Goal: Information Seeking & Learning: Learn about a topic

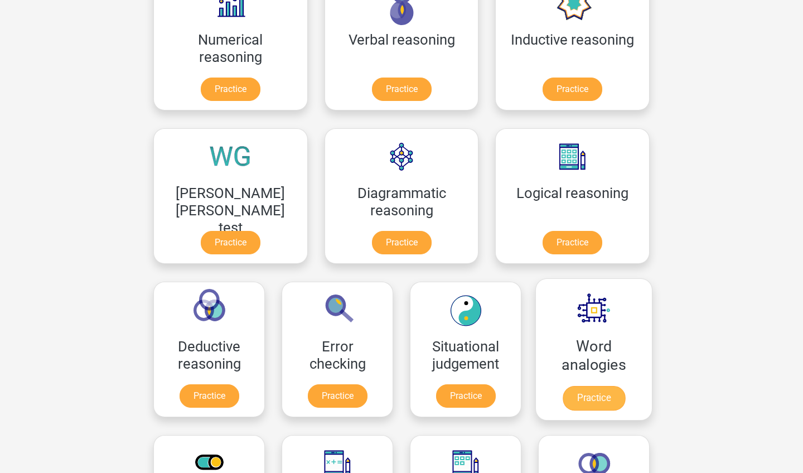
scroll to position [215, 0]
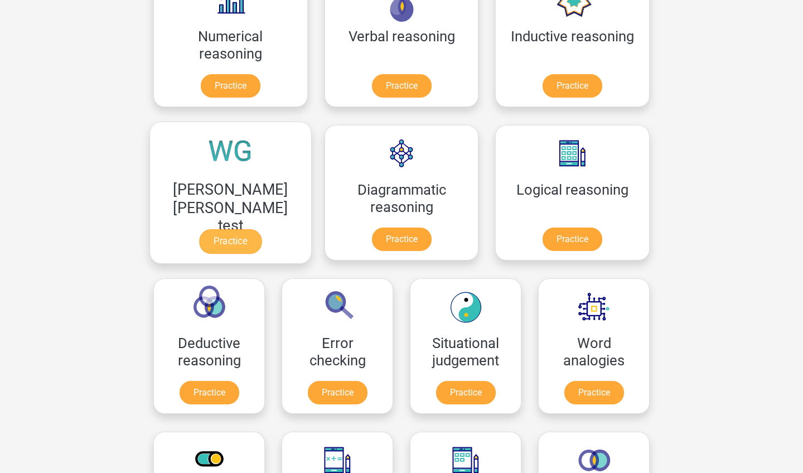
click at [261, 229] on link "Practice" at bounding box center [230, 241] width 62 height 25
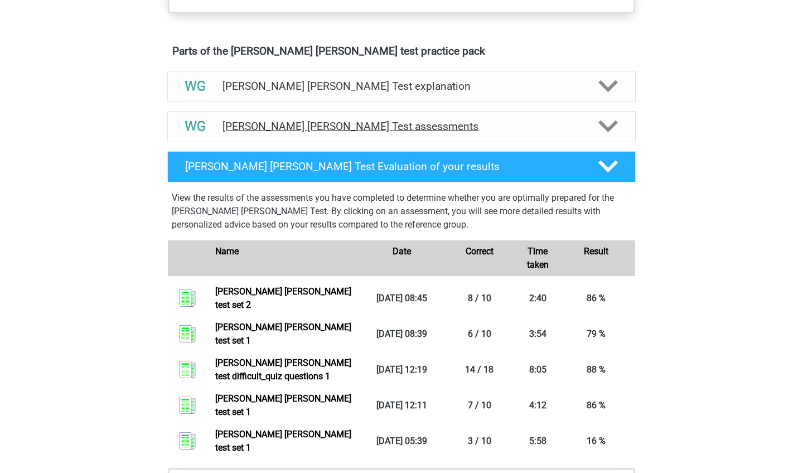
scroll to position [668, 0]
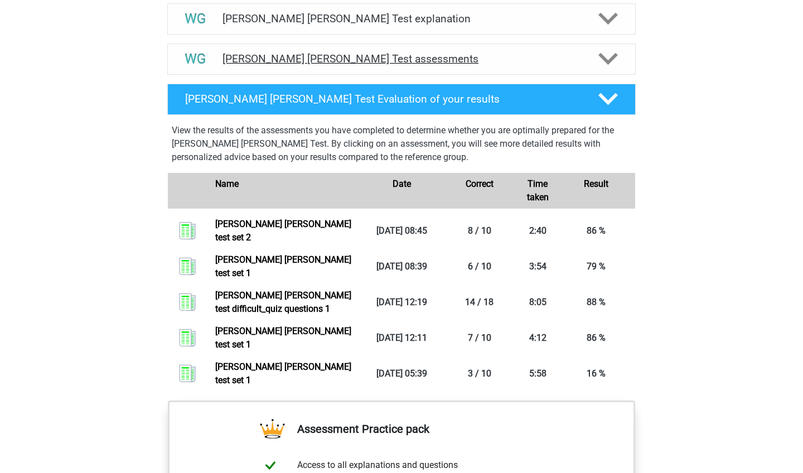
click at [614, 63] on icon at bounding box center [608, 59] width 20 height 20
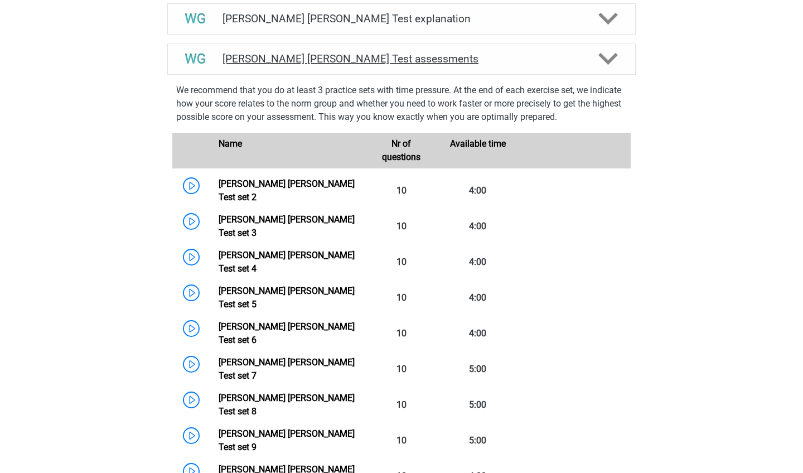
click at [614, 63] on icon at bounding box center [608, 59] width 20 height 20
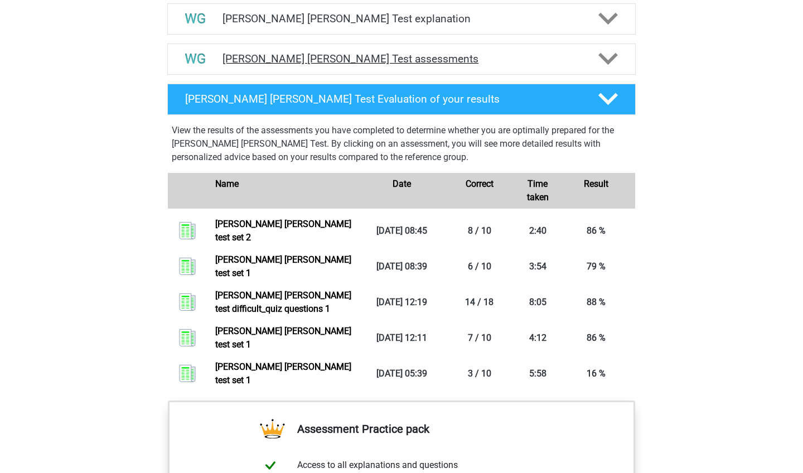
click at [613, 63] on icon at bounding box center [608, 59] width 20 height 20
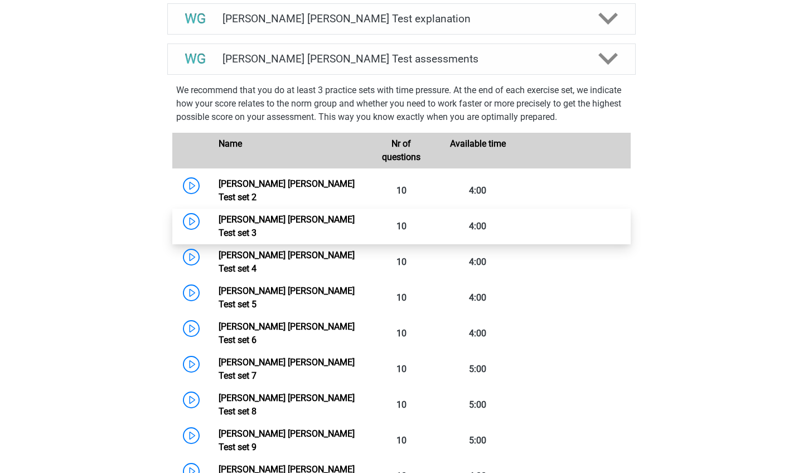
click at [219, 214] on link "[PERSON_NAME] [PERSON_NAME] Test set 3" at bounding box center [287, 226] width 136 height 24
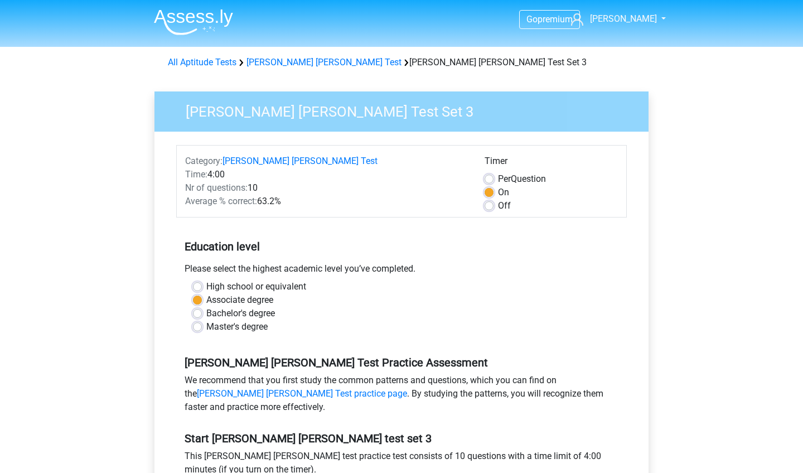
click at [498, 176] on label "Per Question" at bounding box center [522, 178] width 48 height 13
click at [491, 176] on input "Per Question" at bounding box center [488, 177] width 9 height 11
radio input "true"
click at [498, 192] on label "On" at bounding box center [503, 192] width 11 height 13
click at [491, 192] on input "On" at bounding box center [488, 191] width 9 height 11
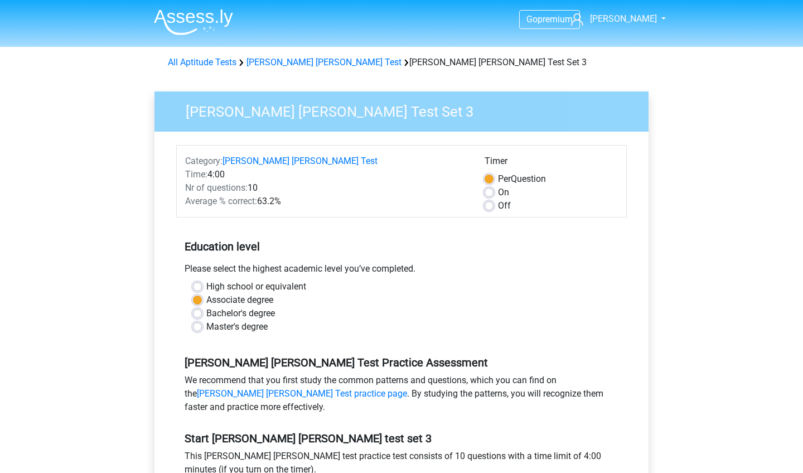
radio input "true"
click at [248, 324] on label "Master's degree" at bounding box center [236, 326] width 61 height 13
click at [202, 324] on input "Master's degree" at bounding box center [197, 325] width 9 height 11
radio input "true"
click at [248, 302] on label "Associate degree" at bounding box center [239, 299] width 67 height 13
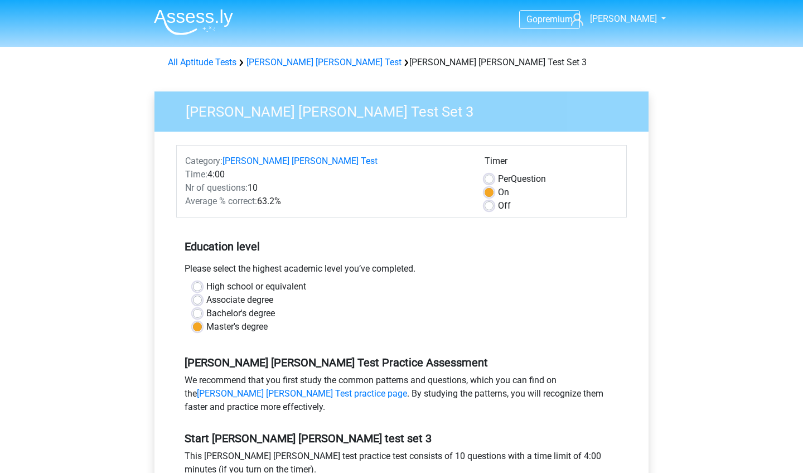
click at [202, 302] on input "Associate degree" at bounding box center [197, 298] width 9 height 11
radio input "true"
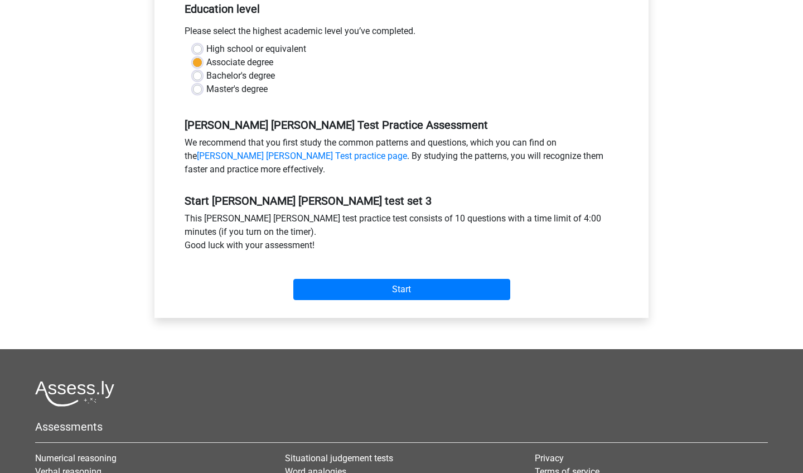
scroll to position [238, 0]
click at [335, 283] on input "Start" at bounding box center [401, 288] width 217 height 21
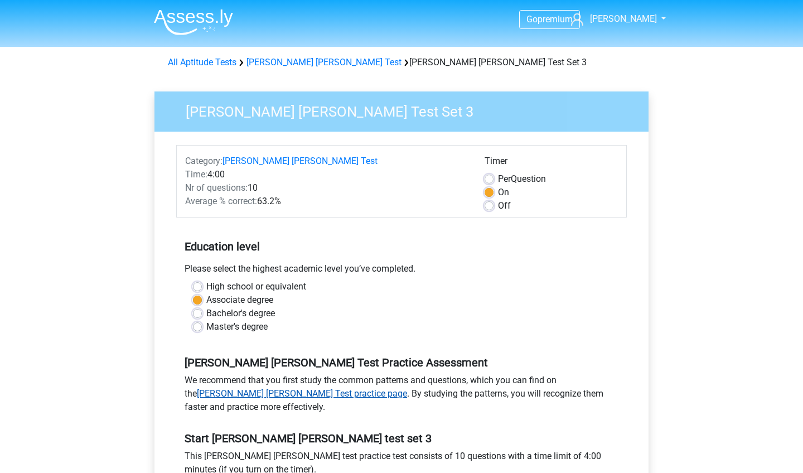
scroll to position [0, 0]
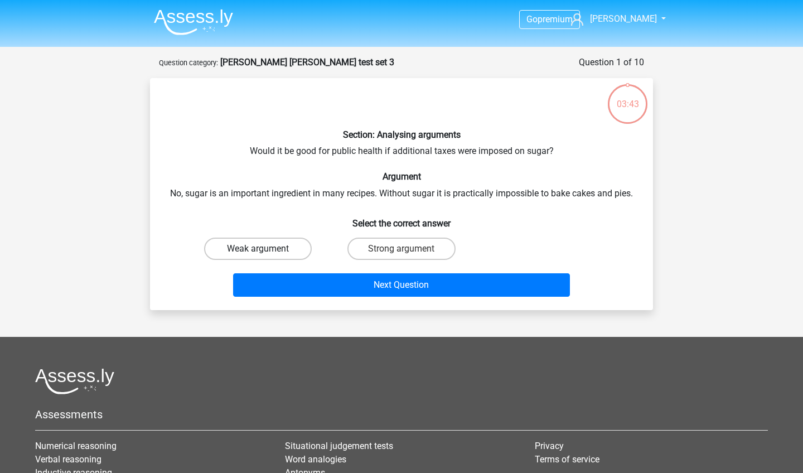
click at [259, 241] on label "Weak argument" at bounding box center [258, 248] width 108 height 22
click at [259, 249] on input "Weak argument" at bounding box center [261, 252] width 7 height 7
radio input "true"
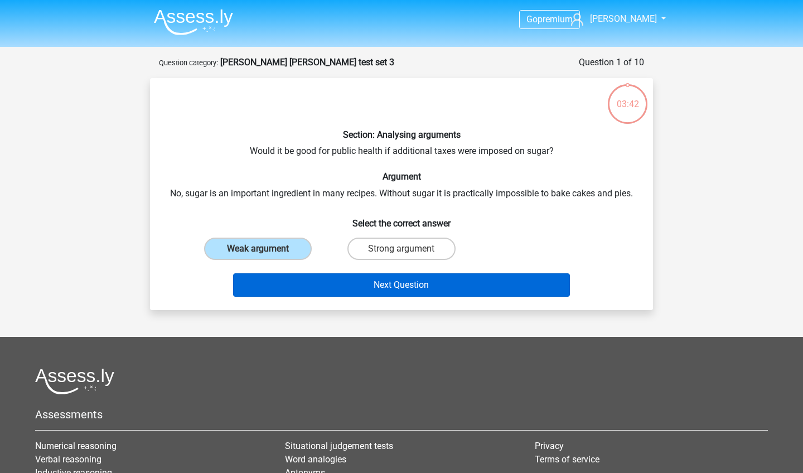
click at [291, 287] on button "Next Question" at bounding box center [401, 284] width 337 height 23
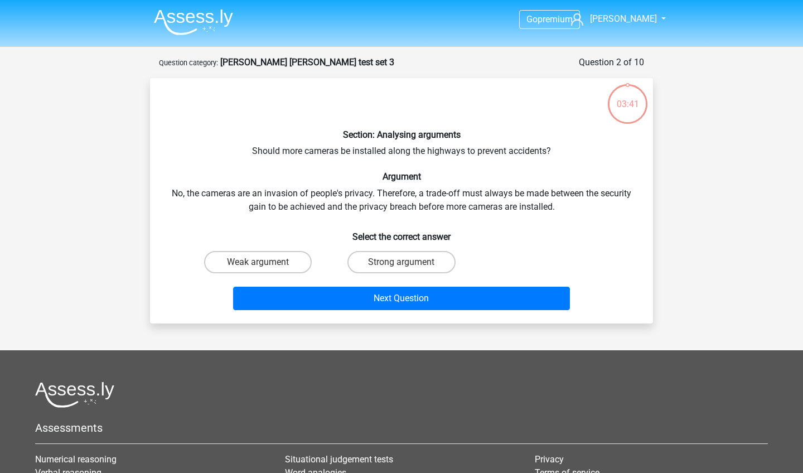
scroll to position [56, 0]
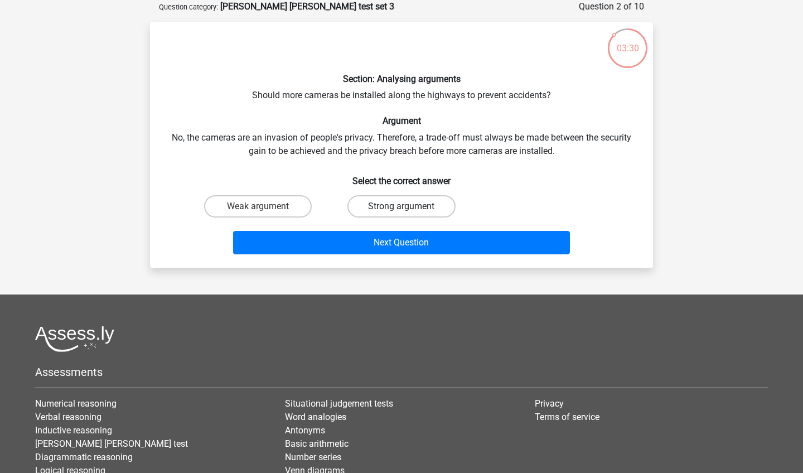
click at [370, 210] on label "Strong argument" at bounding box center [401, 206] width 108 height 22
click at [401, 210] on input "Strong argument" at bounding box center [404, 209] width 7 height 7
radio input "true"
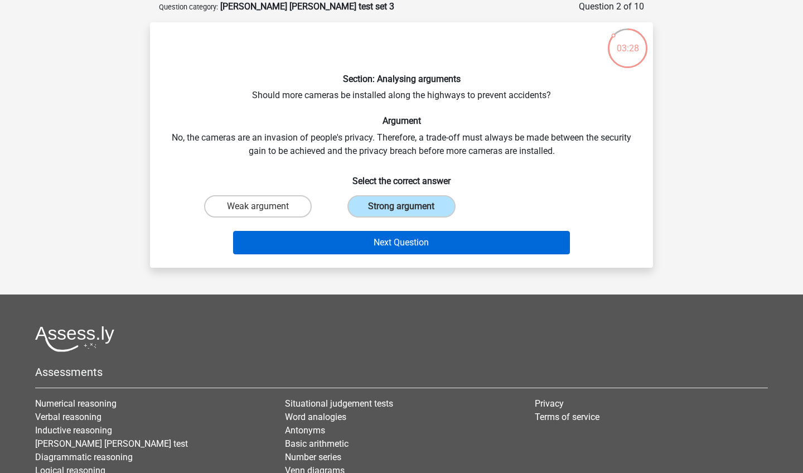
click at [301, 251] on button "Next Question" at bounding box center [401, 242] width 337 height 23
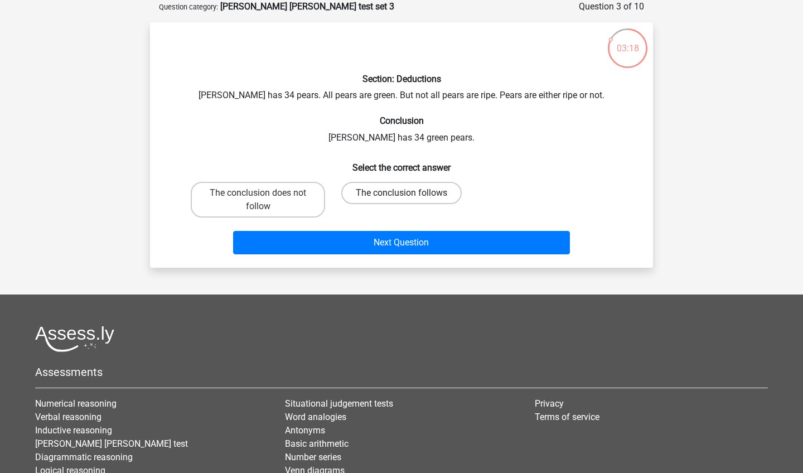
click at [379, 197] on label "The conclusion follows" at bounding box center [401, 193] width 120 height 22
click at [401, 197] on input "The conclusion follows" at bounding box center [404, 196] width 7 height 7
radio input "true"
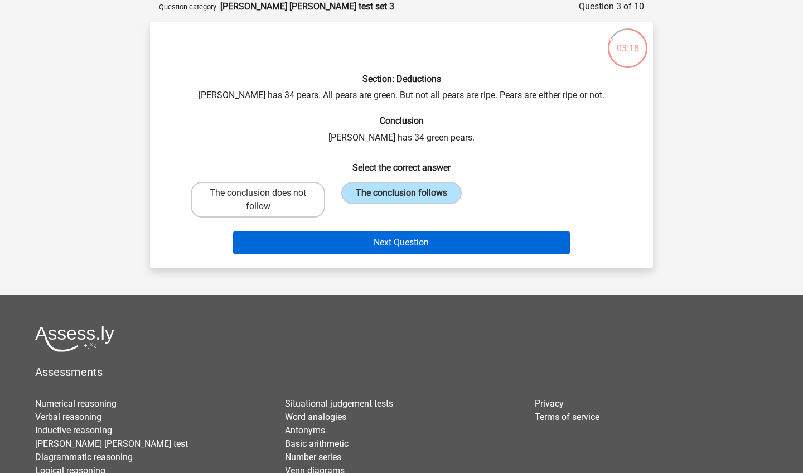
click at [355, 249] on button "Next Question" at bounding box center [401, 242] width 337 height 23
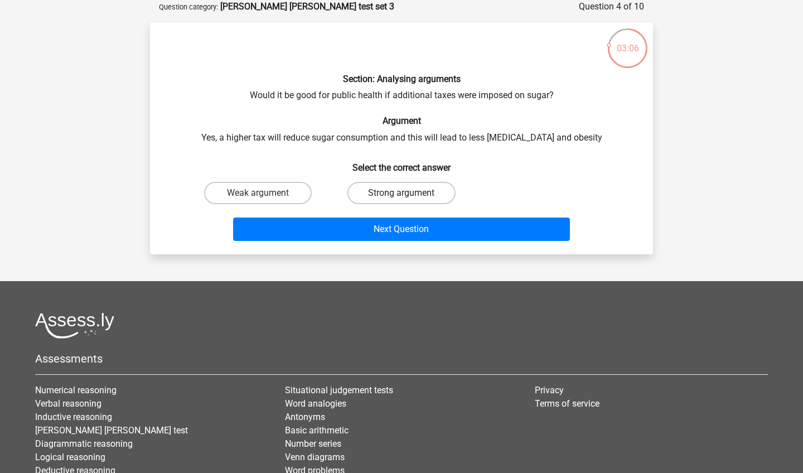
click at [373, 198] on label "Strong argument" at bounding box center [401, 193] width 108 height 22
click at [401, 198] on input "Strong argument" at bounding box center [404, 196] width 7 height 7
radio input "true"
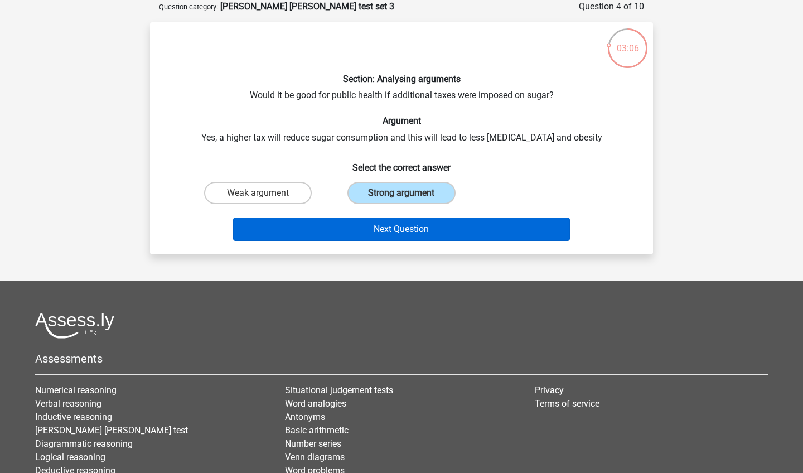
click at [348, 234] on button "Next Question" at bounding box center [401, 228] width 337 height 23
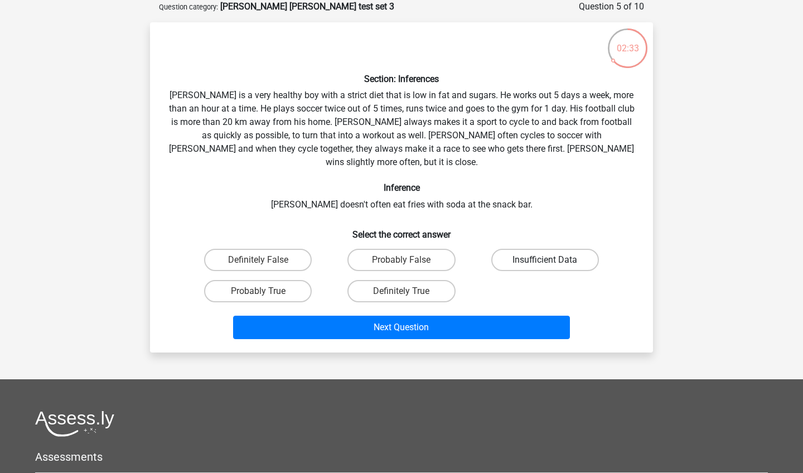
click at [550, 249] on label "Insufficient Data" at bounding box center [545, 260] width 108 height 22
click at [550, 260] on input "Insufficient Data" at bounding box center [548, 263] width 7 height 7
radio input "true"
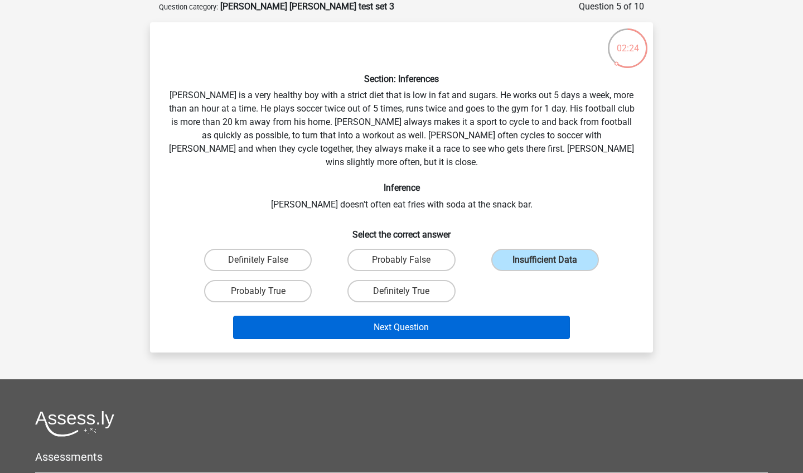
click at [363, 316] on button "Next Question" at bounding box center [401, 327] width 337 height 23
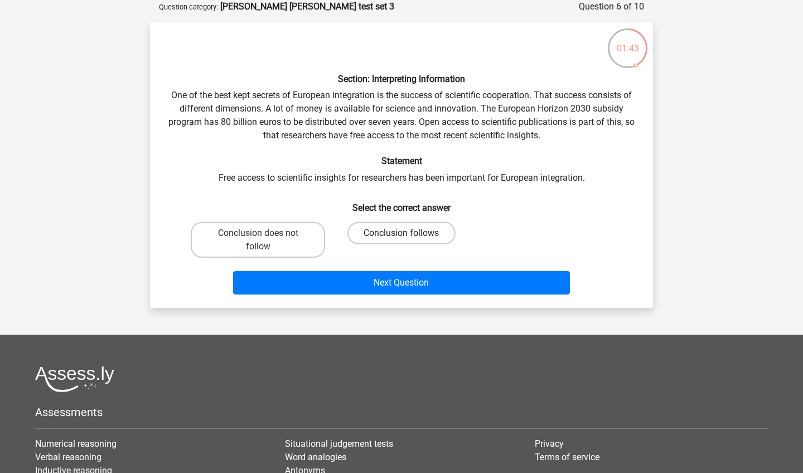
click at [377, 232] on label "Conclusion follows" at bounding box center [401, 233] width 108 height 22
click at [401, 233] on input "Conclusion follows" at bounding box center [404, 236] width 7 height 7
radio input "true"
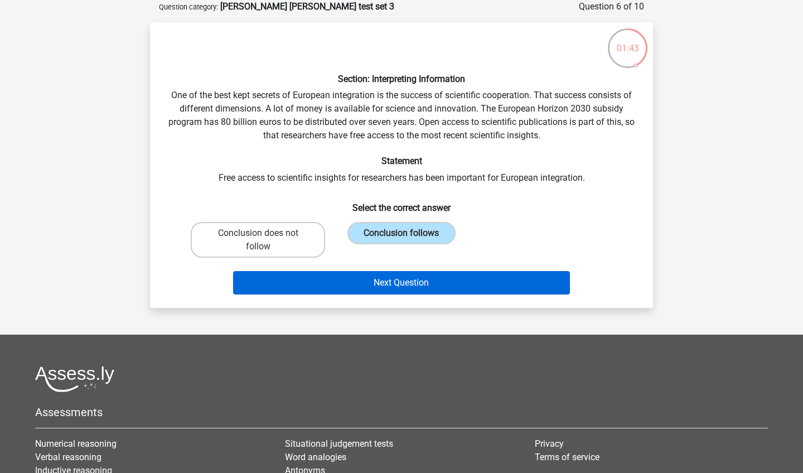
click at [370, 280] on button "Next Question" at bounding box center [401, 282] width 337 height 23
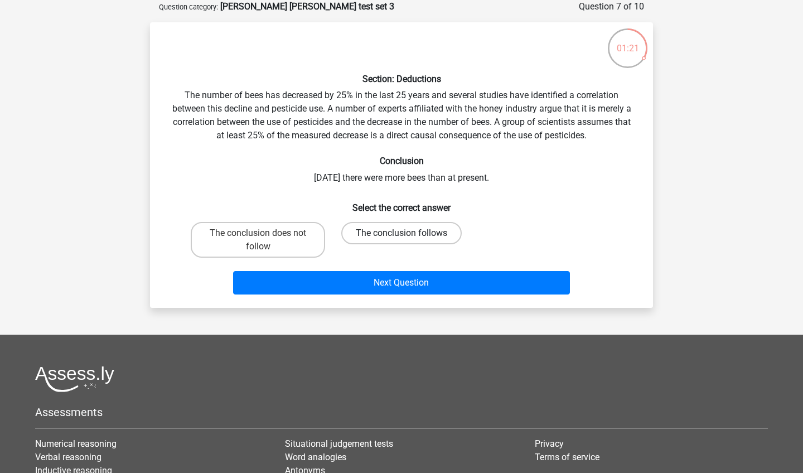
click at [361, 238] on label "The conclusion follows" at bounding box center [401, 233] width 120 height 22
click at [401, 238] on input "The conclusion follows" at bounding box center [404, 236] width 7 height 7
radio input "true"
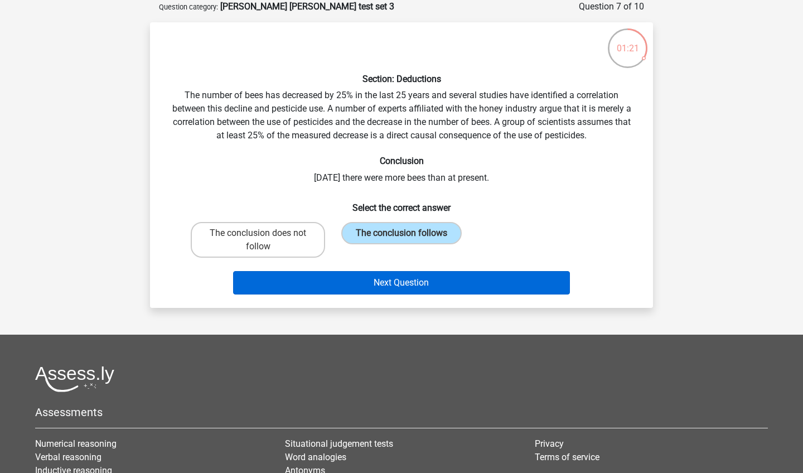
click at [356, 278] on button "Next Question" at bounding box center [401, 282] width 337 height 23
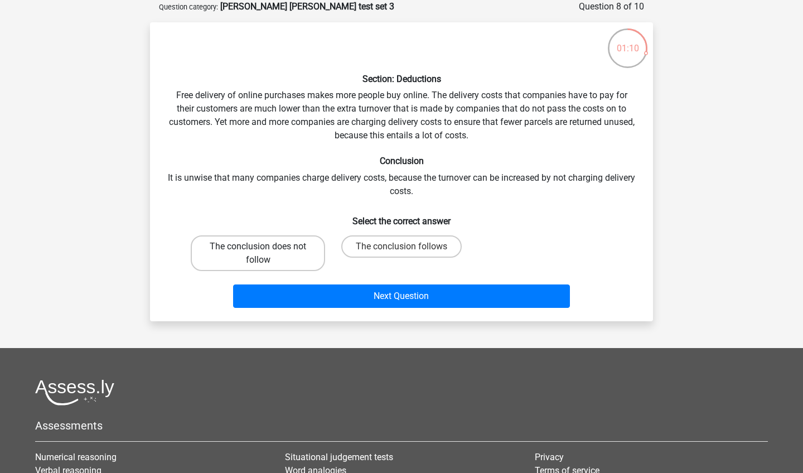
click at [290, 246] on label "The conclusion does not follow" at bounding box center [258, 253] width 134 height 36
click at [265, 246] on input "The conclusion does not follow" at bounding box center [261, 249] width 7 height 7
radio input "true"
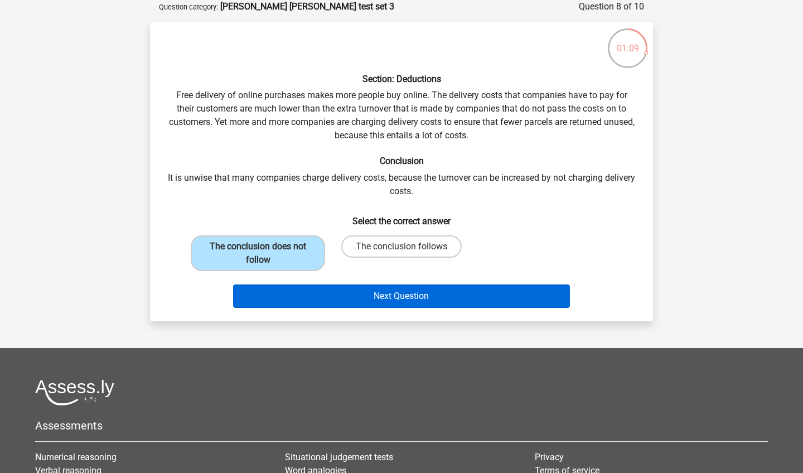
click at [298, 289] on button "Next Question" at bounding box center [401, 295] width 337 height 23
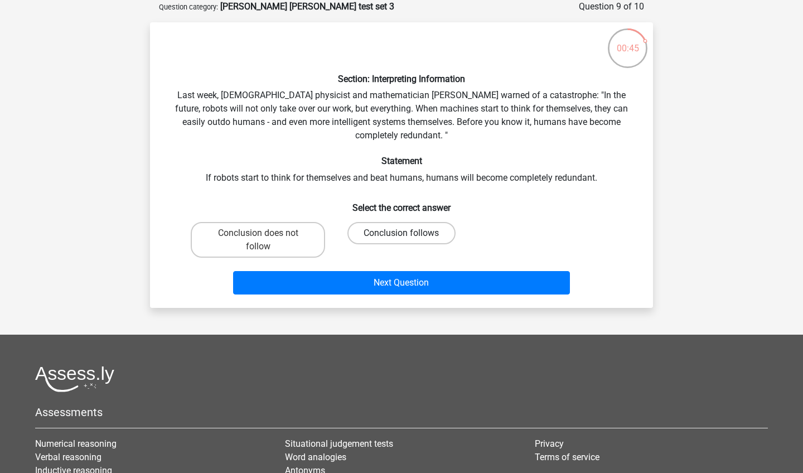
click at [364, 225] on label "Conclusion follows" at bounding box center [401, 233] width 108 height 22
click at [401, 233] on input "Conclusion follows" at bounding box center [404, 236] width 7 height 7
radio input "true"
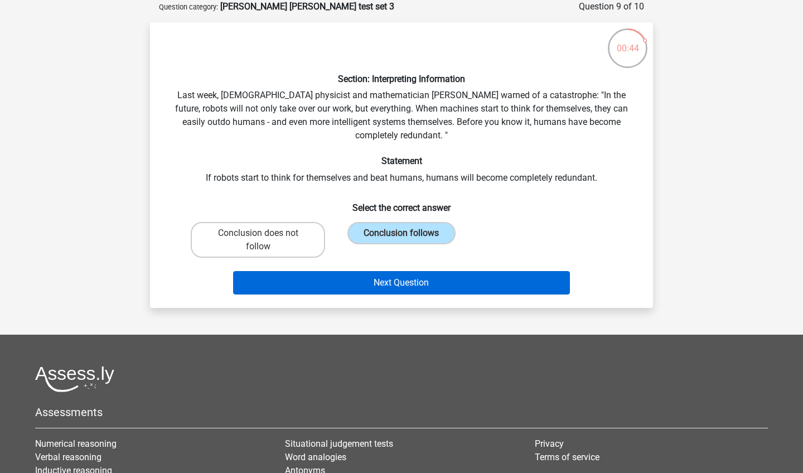
click at [344, 275] on button "Next Question" at bounding box center [401, 282] width 337 height 23
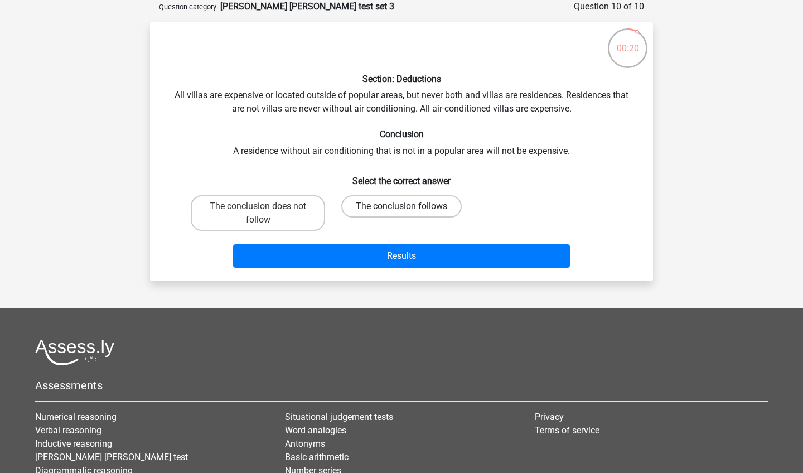
click at [350, 208] on label "The conclusion follows" at bounding box center [401, 206] width 120 height 22
click at [401, 208] on input "The conclusion follows" at bounding box center [404, 209] width 7 height 7
radio input "true"
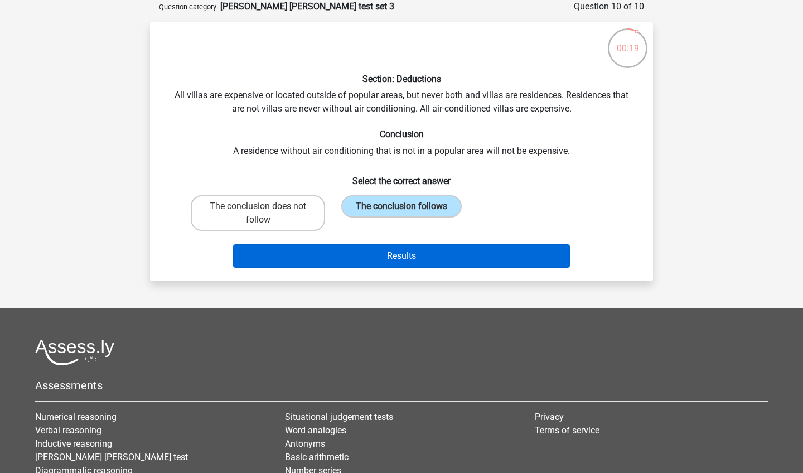
click at [348, 252] on button "Results" at bounding box center [401, 255] width 337 height 23
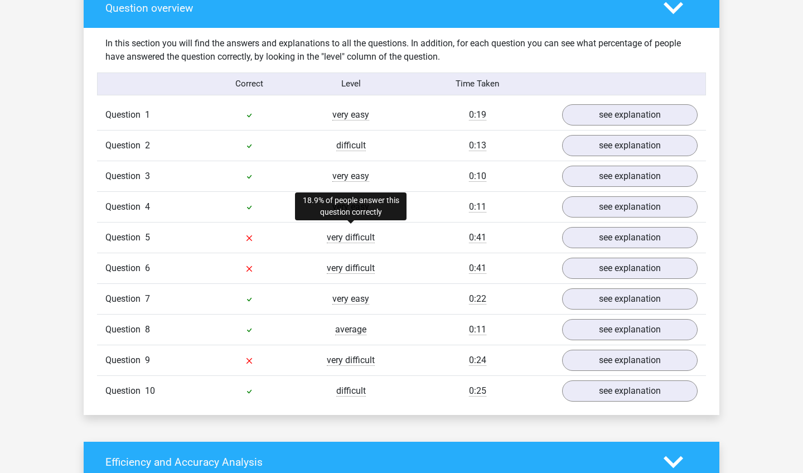
scroll to position [858, 0]
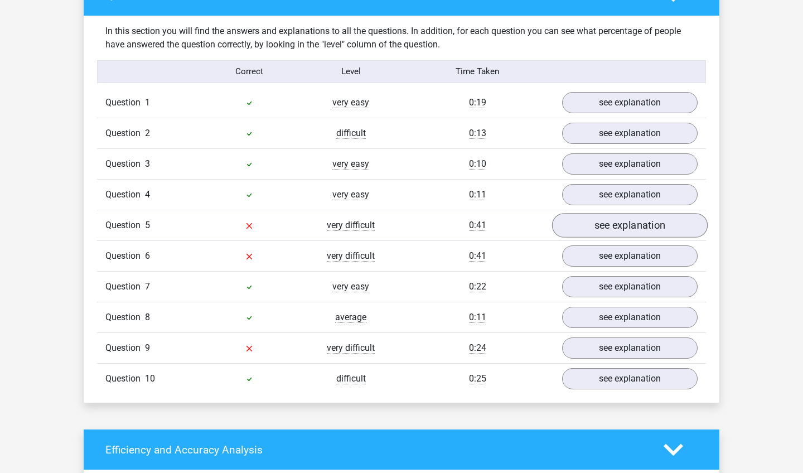
click at [583, 219] on link "see explanation" at bounding box center [630, 225] width 156 height 25
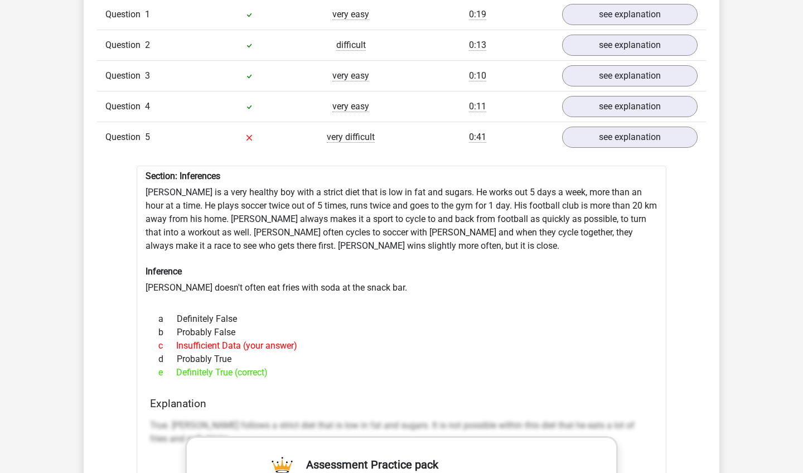
scroll to position [963, 0]
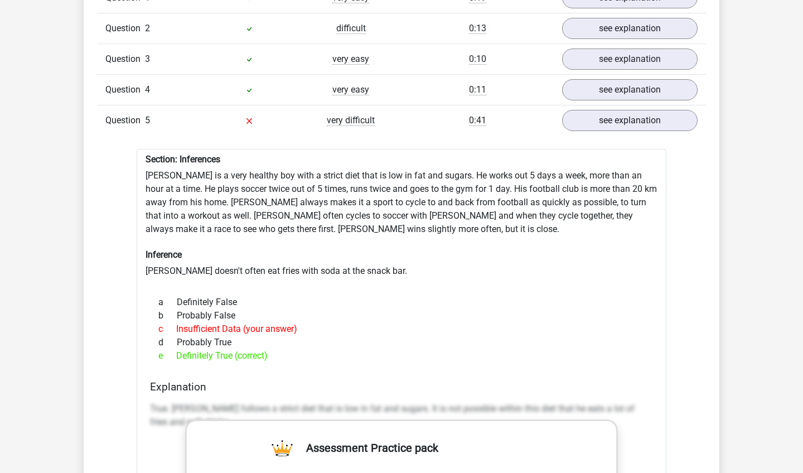
drag, startPoint x: 145, startPoint y: 164, endPoint x: 282, endPoint y: 346, distance: 227.3
click at [282, 346] on div "Section: Inferences Rowan is a very healthy boy with a strict diet that is low …" at bounding box center [402, 466] width 530 height 635
copy div "Rowan is a very healthy boy with a strict diet that is low in fat and sugars. H…"
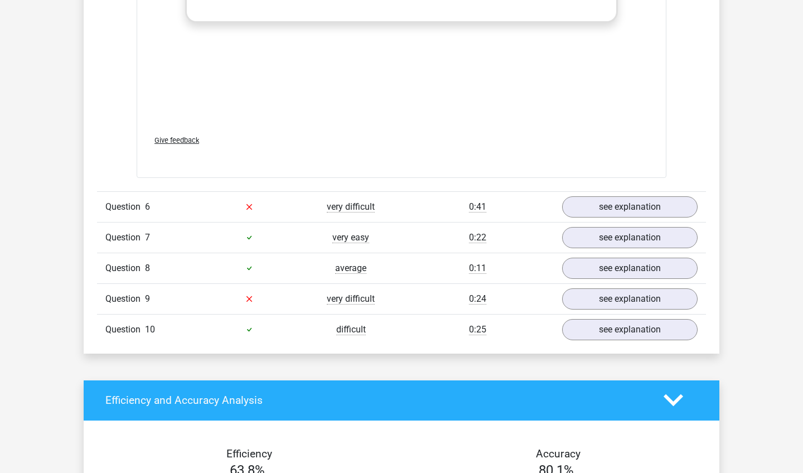
scroll to position [1628, 0]
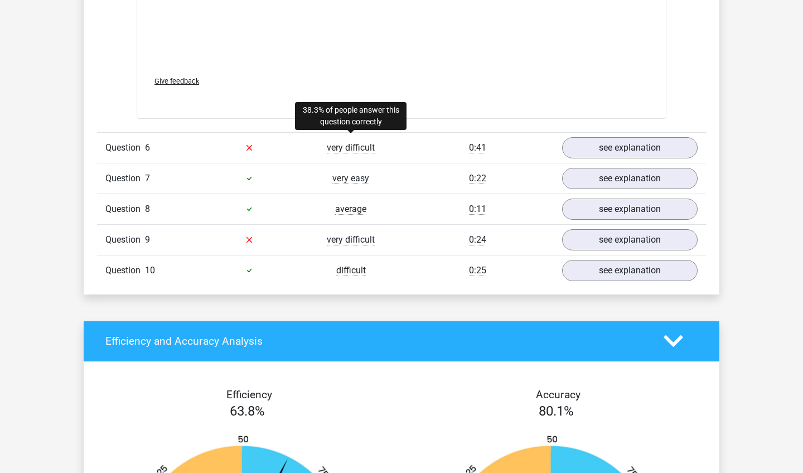
click at [363, 142] on span "very difficult" at bounding box center [351, 147] width 48 height 11
click at [599, 135] on link "see explanation" at bounding box center [630, 147] width 156 height 25
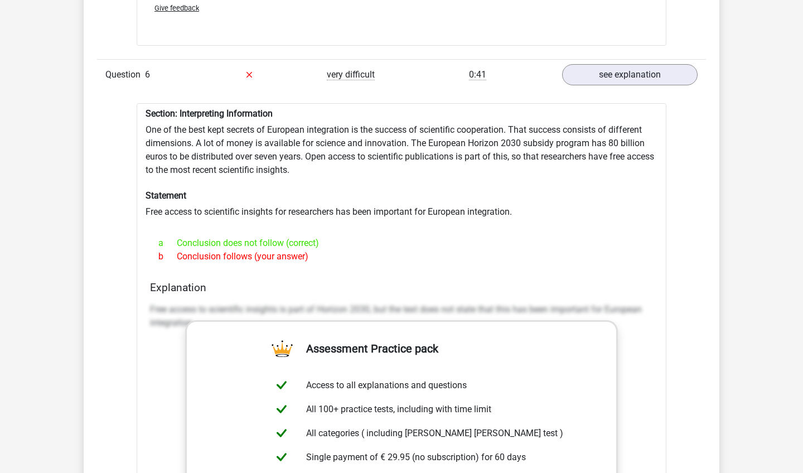
scroll to position [1703, 0]
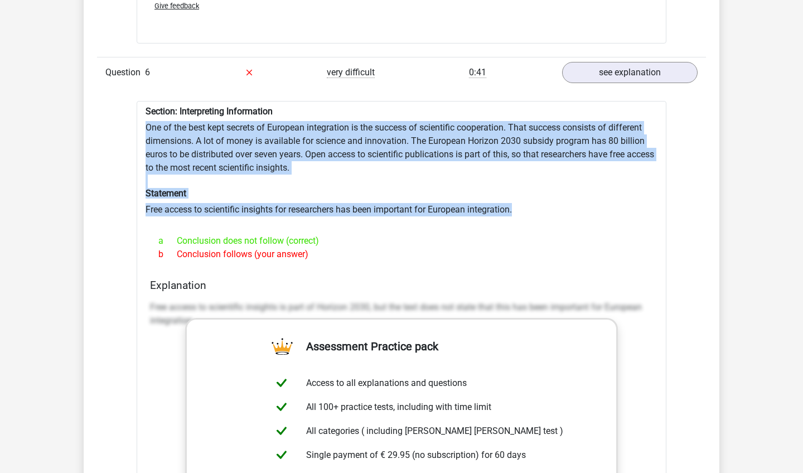
drag, startPoint x: 146, startPoint y: 115, endPoint x: 532, endPoint y: 215, distance: 398.5
click at [535, 214] on div "Section: Interpreting Information One of the best kept secrets of European inte…" at bounding box center [402, 391] width 530 height 581
copy div "One of the best kept secrets of European integration is the success of scientif…"
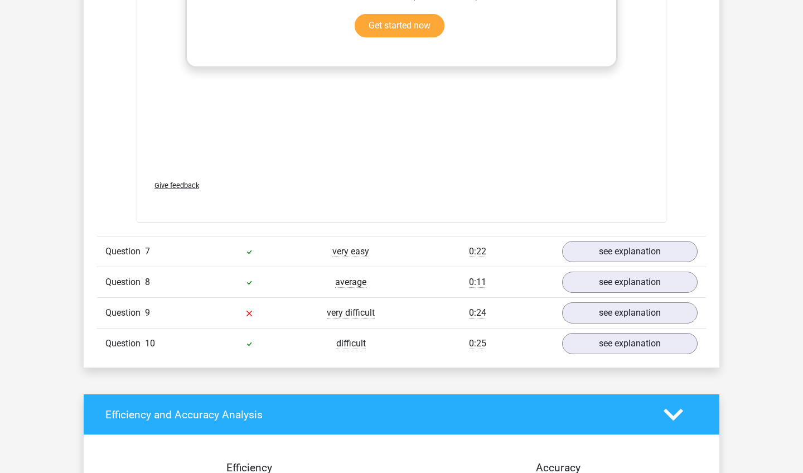
scroll to position [2232, 0]
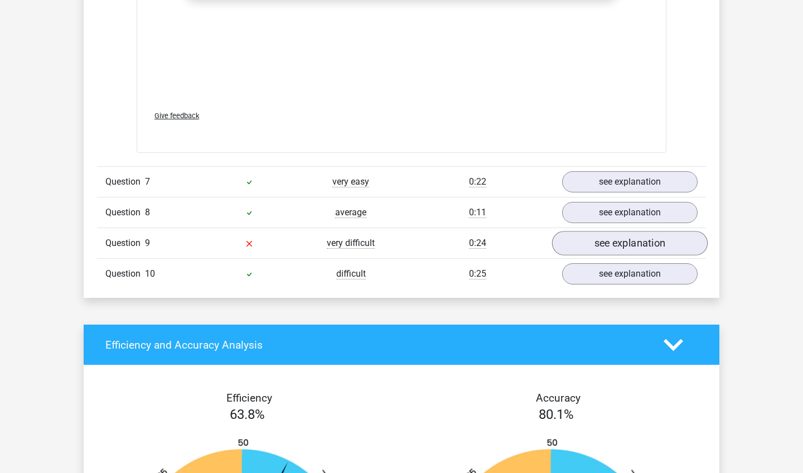
click at [574, 239] on link "see explanation" at bounding box center [630, 243] width 156 height 25
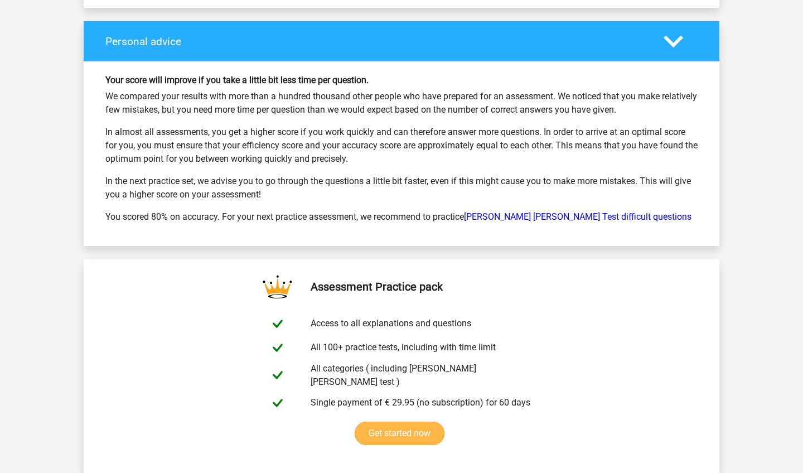
scroll to position [3503, 0]
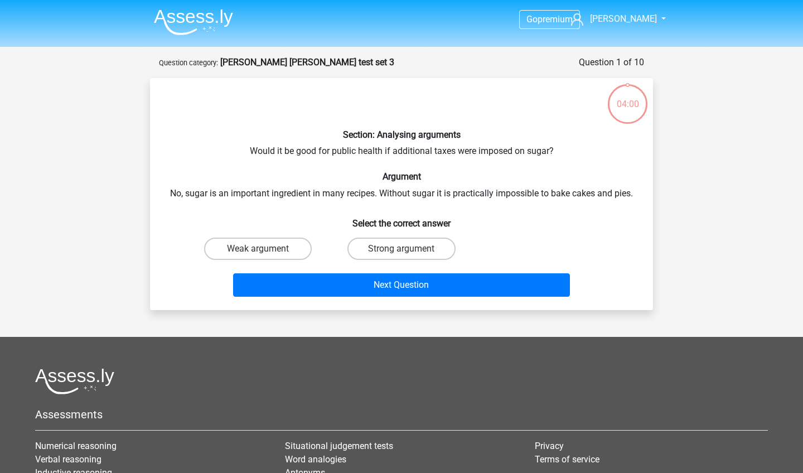
scroll to position [56, 0]
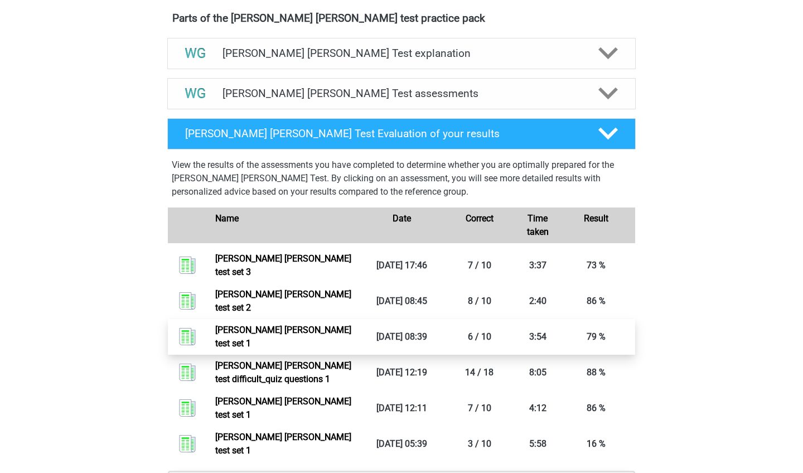
scroll to position [627, 0]
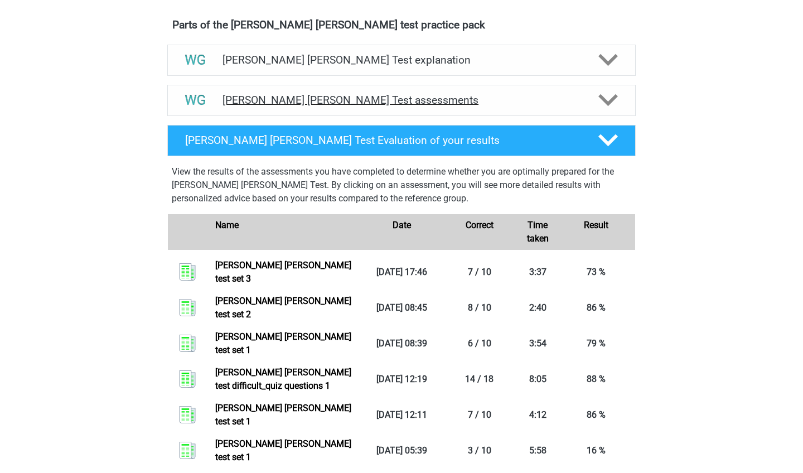
click at [338, 96] on h4 "[PERSON_NAME] [PERSON_NAME] Test assessments" at bounding box center [401, 100] width 358 height 13
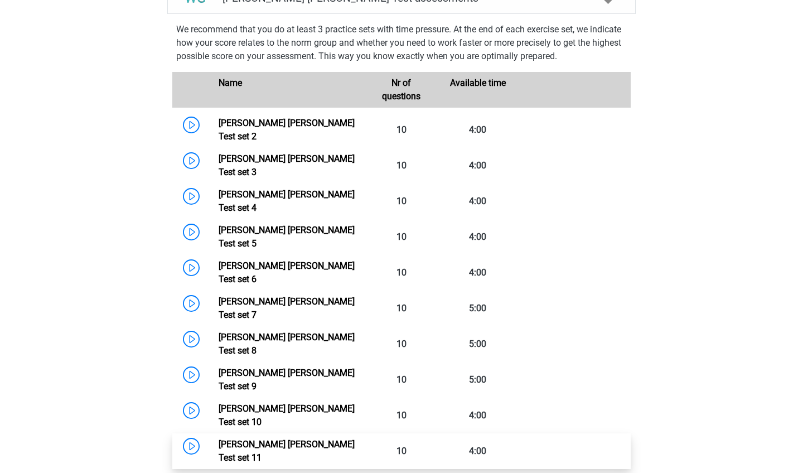
scroll to position [729, 0]
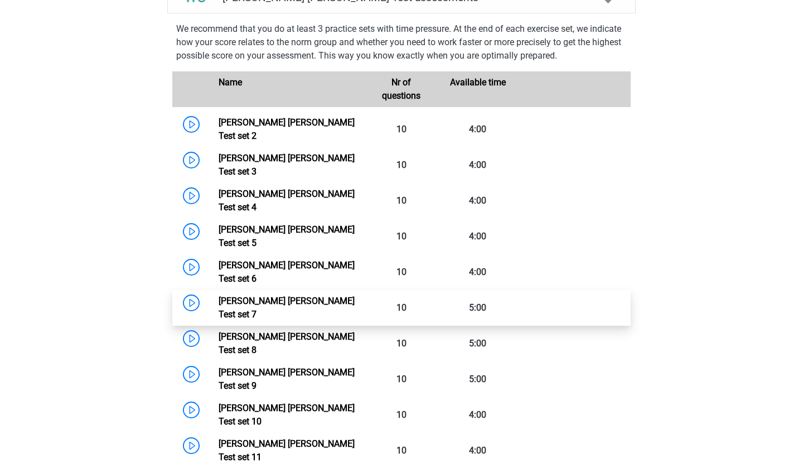
click at [293, 295] on link "Watson Glaser Test set 7" at bounding box center [287, 307] width 136 height 24
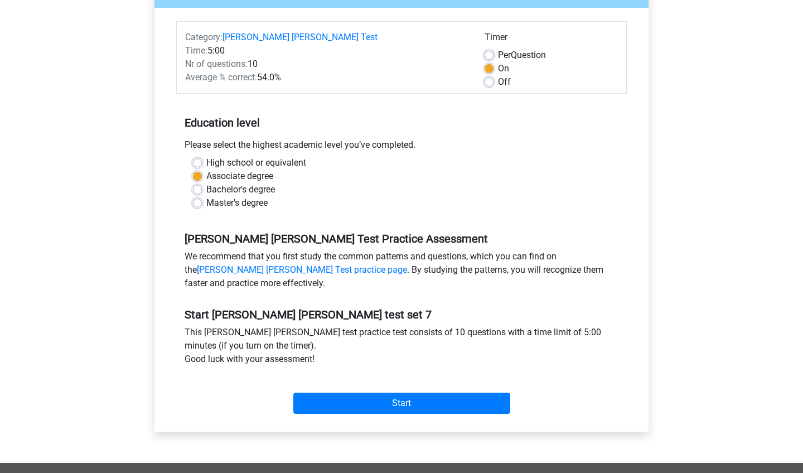
scroll to position [125, 0]
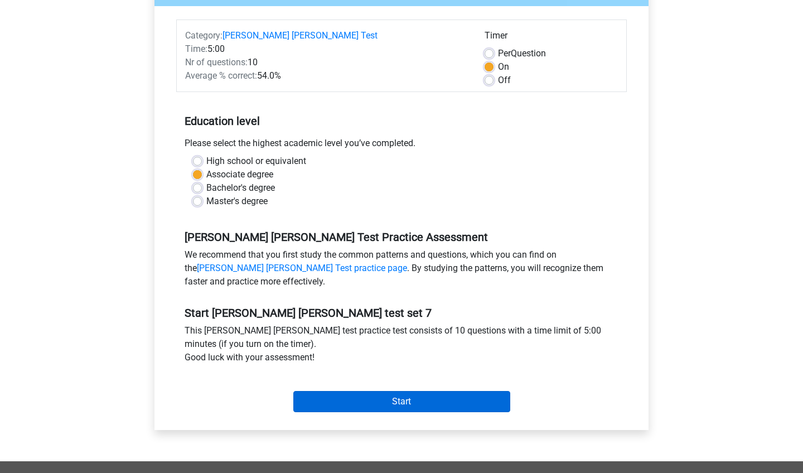
click at [329, 402] on input "Start" at bounding box center [401, 401] width 217 height 21
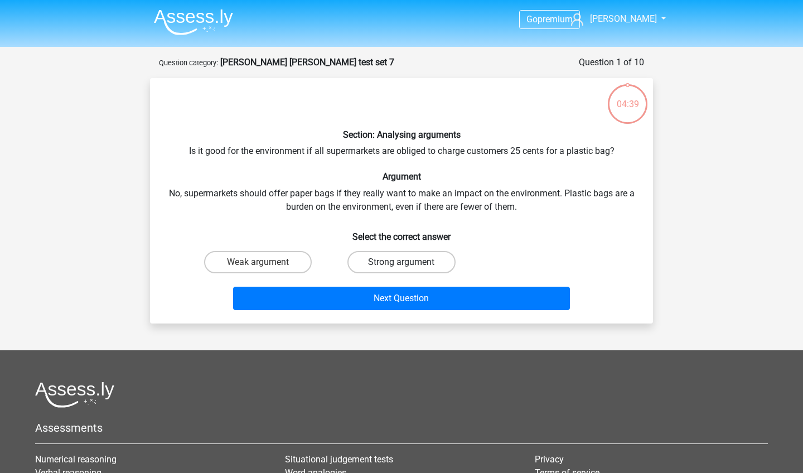
click at [380, 255] on label "Strong argument" at bounding box center [401, 262] width 108 height 22
click at [401, 262] on input "Strong argument" at bounding box center [404, 265] width 7 height 7
radio input "true"
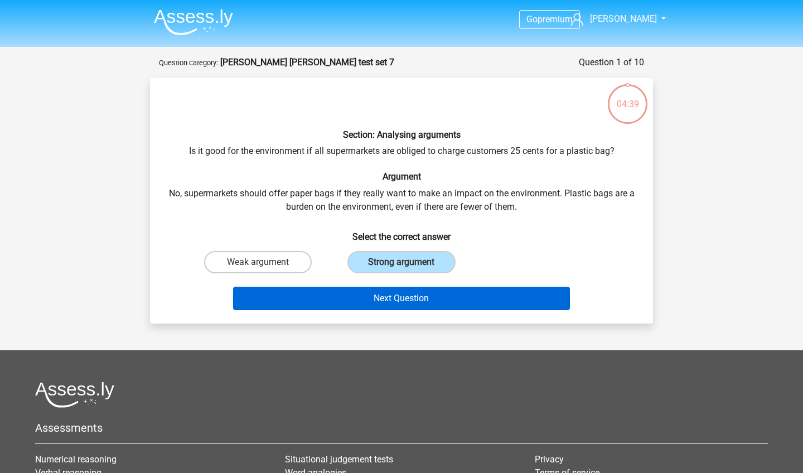
click at [372, 304] on button "Next Question" at bounding box center [401, 298] width 337 height 23
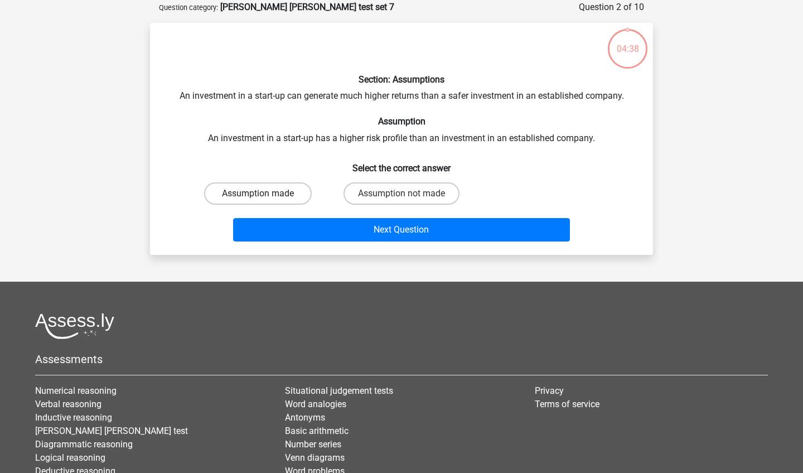
scroll to position [56, 0]
click at [424, 192] on label "Assumption not made" at bounding box center [401, 193] width 116 height 22
click at [409, 193] on input "Assumption not made" at bounding box center [404, 196] width 7 height 7
radio input "true"
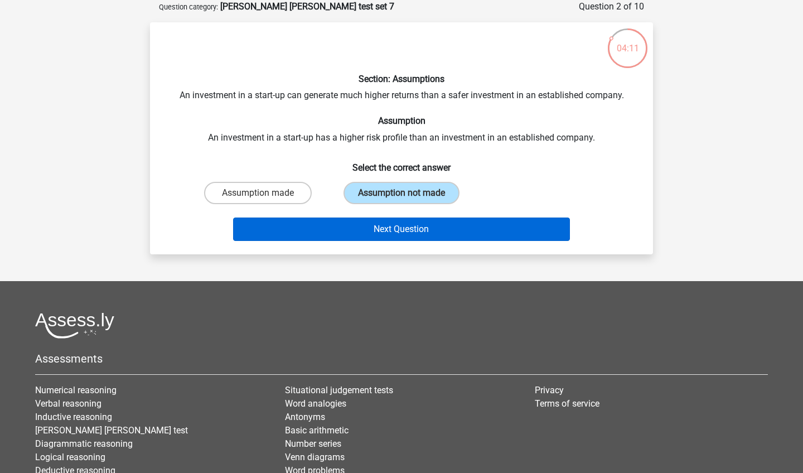
click at [429, 227] on button "Next Question" at bounding box center [401, 228] width 337 height 23
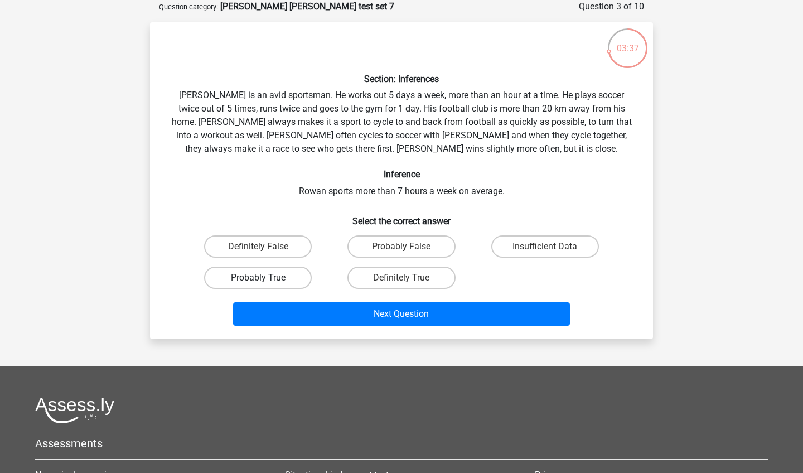
click at [292, 269] on label "Probably True" at bounding box center [258, 277] width 108 height 22
click at [265, 278] on input "Probably True" at bounding box center [261, 281] width 7 height 7
radio input "true"
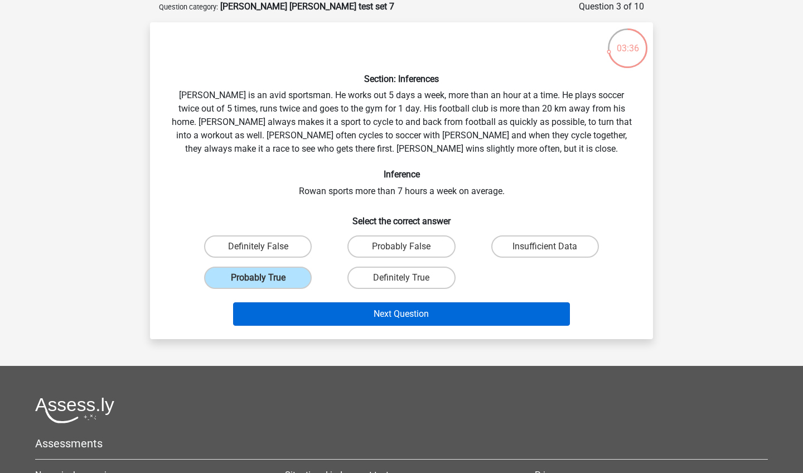
click at [337, 308] on button "Next Question" at bounding box center [401, 313] width 337 height 23
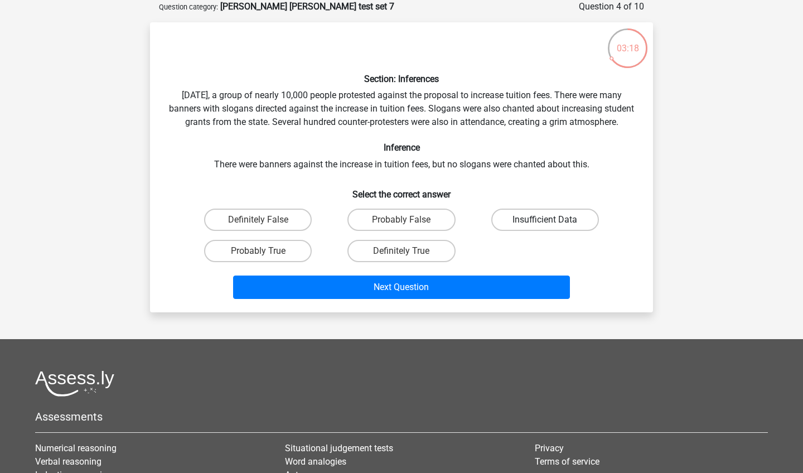
click at [518, 228] on label "Insufficient Data" at bounding box center [545, 219] width 108 height 22
click at [545, 227] on input "Insufficient Data" at bounding box center [548, 223] width 7 height 7
radio input "true"
drag, startPoint x: 439, startPoint y: 226, endPoint x: 439, endPoint y: 239, distance: 13.4
click at [439, 226] on label "Probably False" at bounding box center [401, 219] width 108 height 22
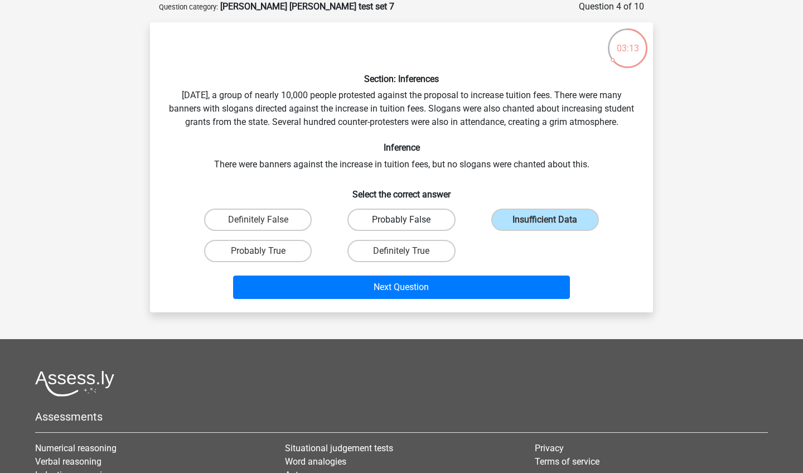
click at [409, 226] on input "Probably False" at bounding box center [404, 223] width 7 height 7
radio input "true"
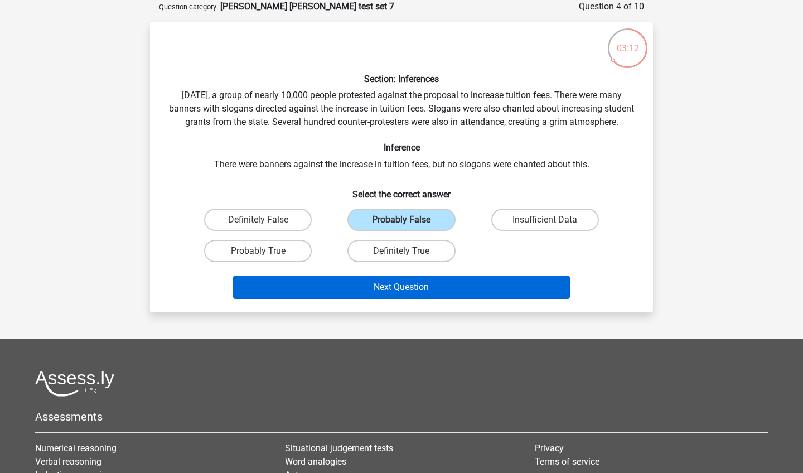
click at [444, 299] on button "Next Question" at bounding box center [401, 286] width 337 height 23
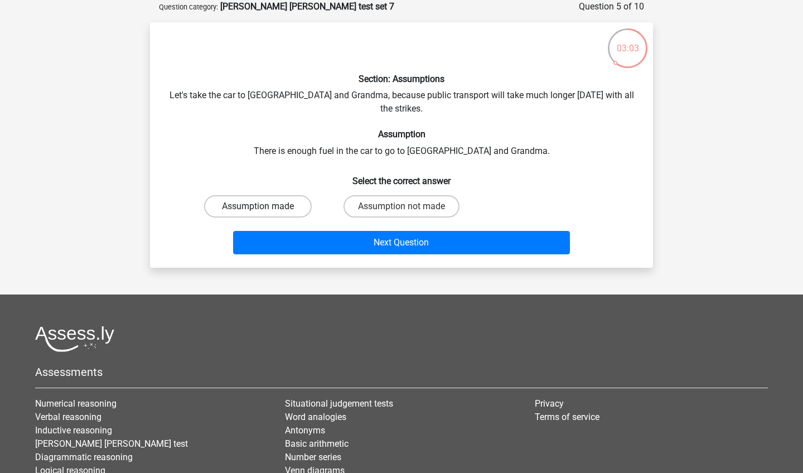
click at [298, 198] on label "Assumption made" at bounding box center [258, 206] width 108 height 22
click at [265, 206] on input "Assumption made" at bounding box center [261, 209] width 7 height 7
radio input "true"
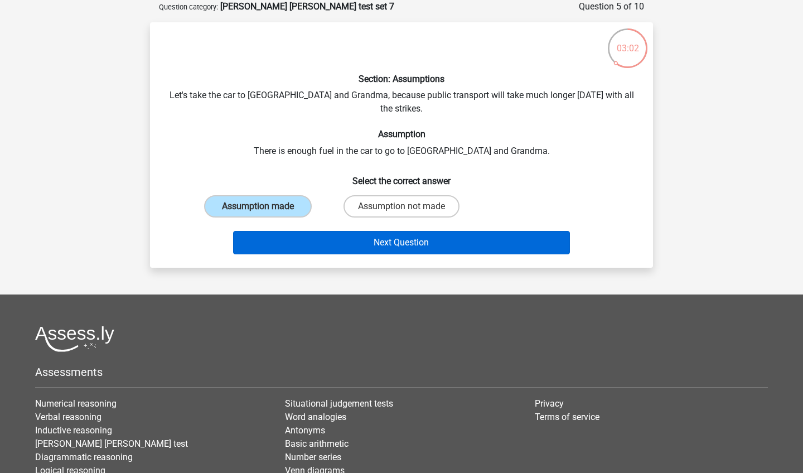
click at [333, 234] on button "Next Question" at bounding box center [401, 242] width 337 height 23
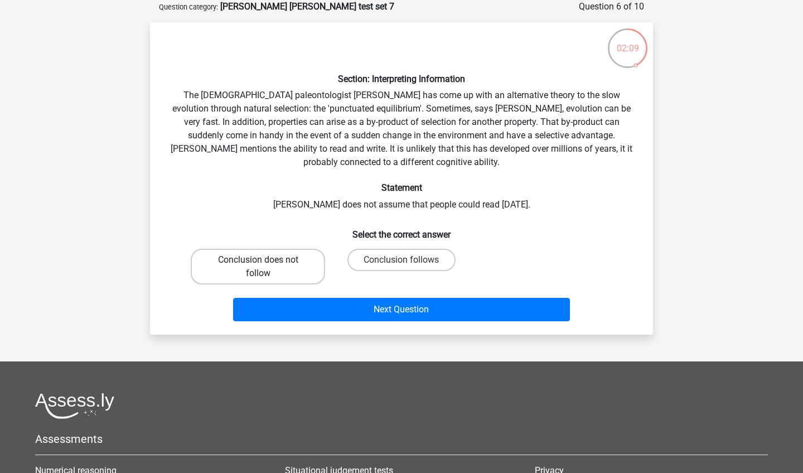
click at [278, 266] on label "Conclusion does not follow" at bounding box center [258, 267] width 134 height 36
click at [265, 266] on input "Conclusion does not follow" at bounding box center [261, 263] width 7 height 7
radio input "true"
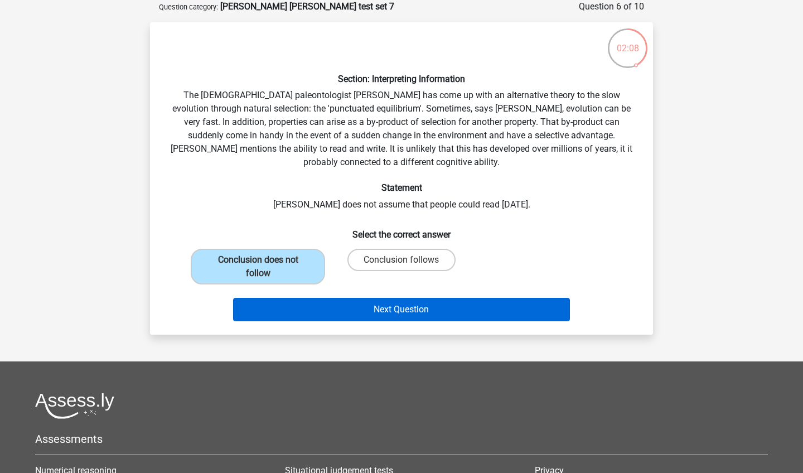
click at [295, 311] on button "Next Question" at bounding box center [401, 309] width 337 height 23
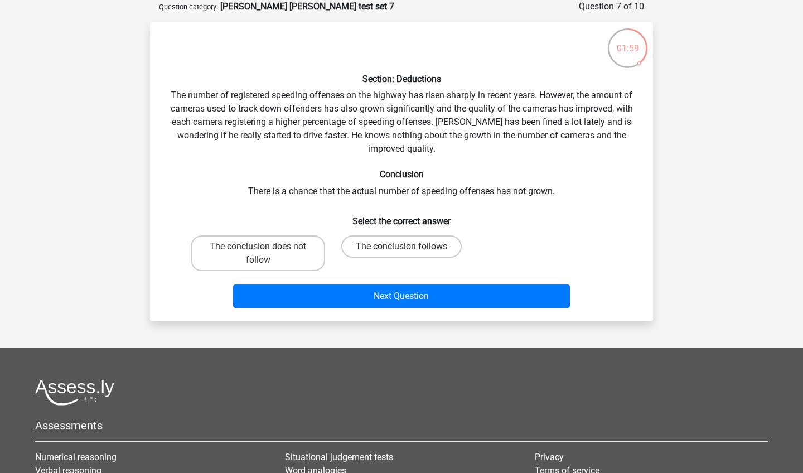
click at [353, 250] on label "The conclusion follows" at bounding box center [401, 246] width 120 height 22
click at [401, 250] on input "The conclusion follows" at bounding box center [404, 249] width 7 height 7
radio input "true"
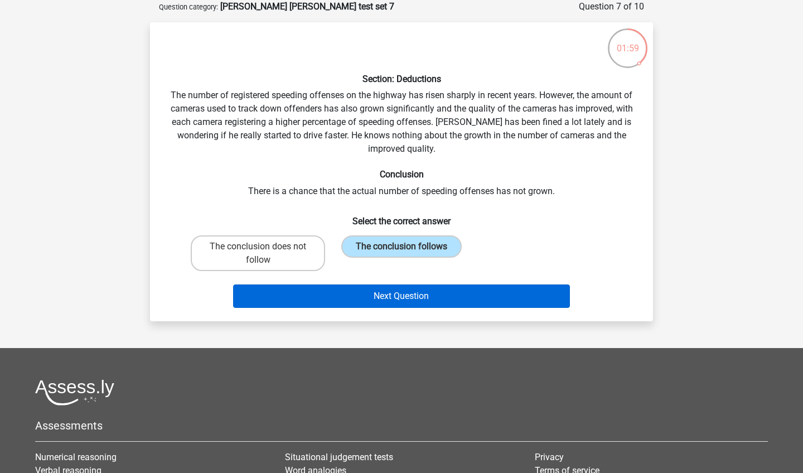
click at [334, 289] on button "Next Question" at bounding box center [401, 295] width 337 height 23
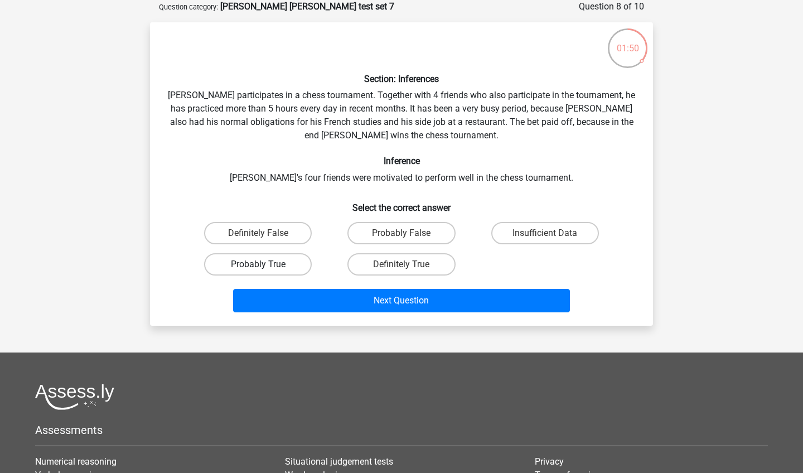
click at [290, 259] on label "Probably True" at bounding box center [258, 264] width 108 height 22
click at [265, 264] on input "Probably True" at bounding box center [261, 267] width 7 height 7
radio input "true"
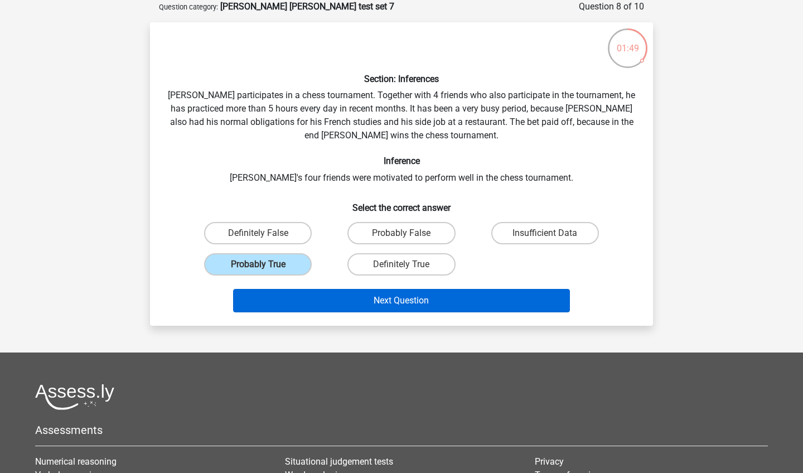
click at [316, 299] on button "Next Question" at bounding box center [401, 300] width 337 height 23
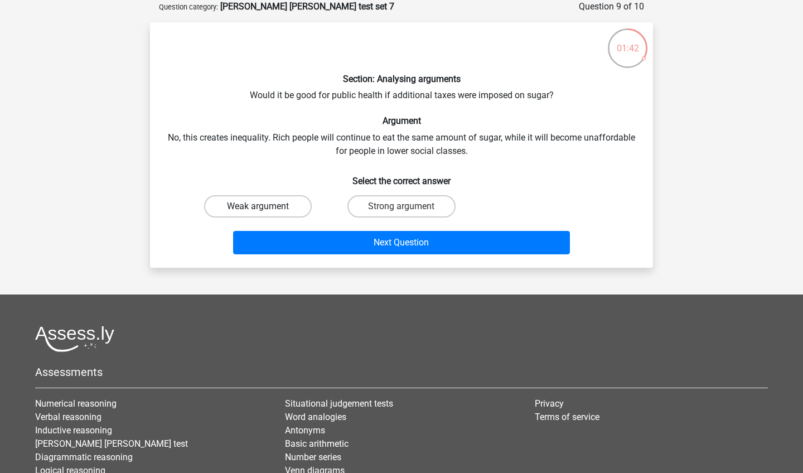
click at [261, 203] on label "Weak argument" at bounding box center [258, 206] width 108 height 22
click at [261, 206] on input "Weak argument" at bounding box center [261, 209] width 7 height 7
radio input "true"
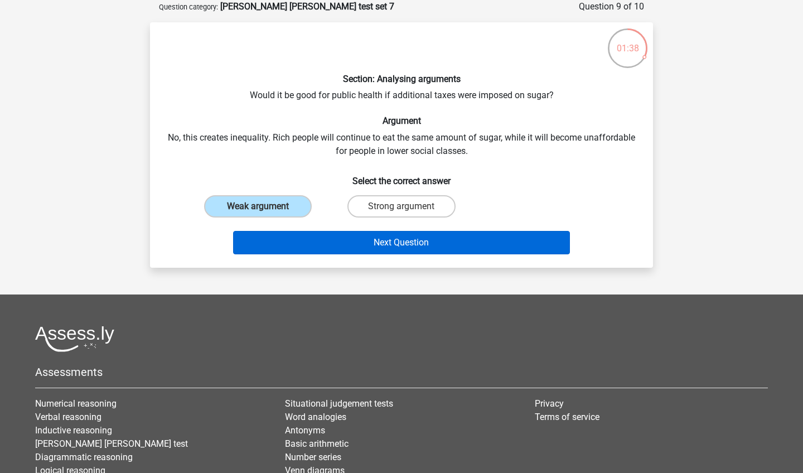
click at [300, 240] on button "Next Question" at bounding box center [401, 242] width 337 height 23
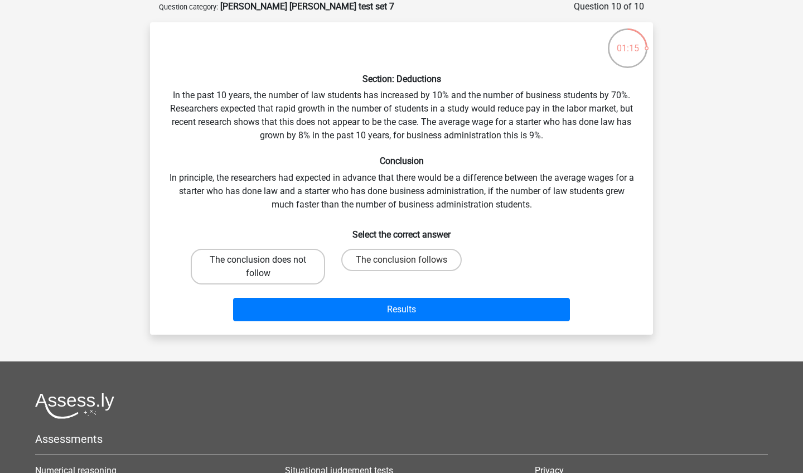
click at [288, 259] on label "The conclusion does not follow" at bounding box center [258, 267] width 134 height 36
click at [265, 260] on input "The conclusion does not follow" at bounding box center [261, 263] width 7 height 7
radio input "true"
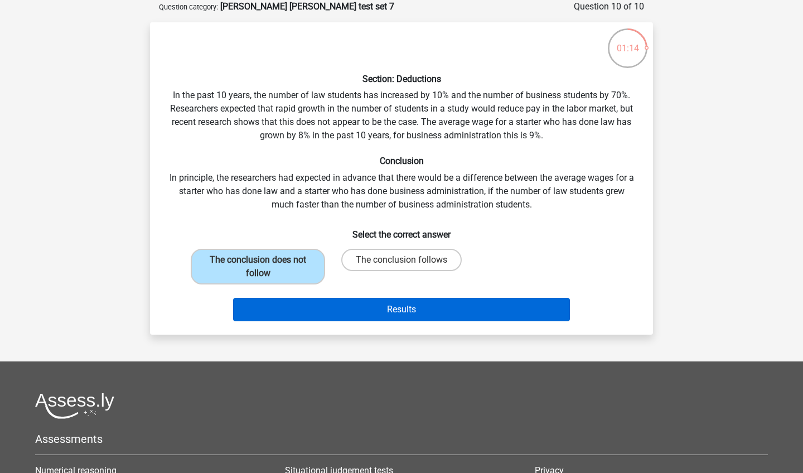
click at [289, 310] on button "Results" at bounding box center [401, 309] width 337 height 23
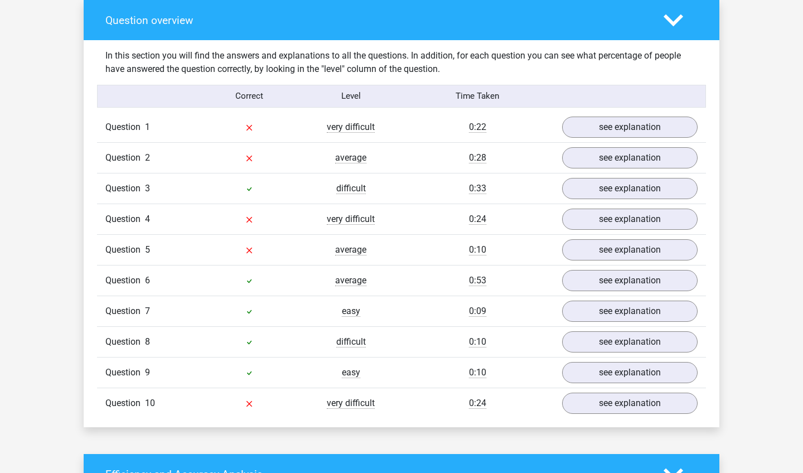
scroll to position [902, 0]
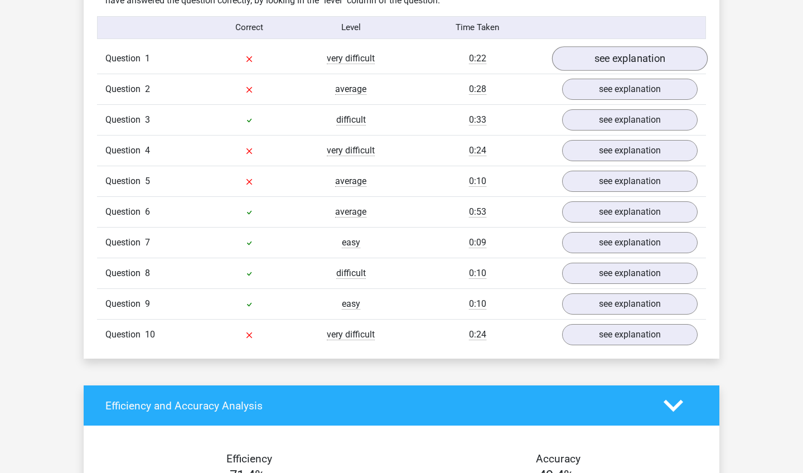
click at [573, 62] on link "see explanation" at bounding box center [630, 58] width 156 height 25
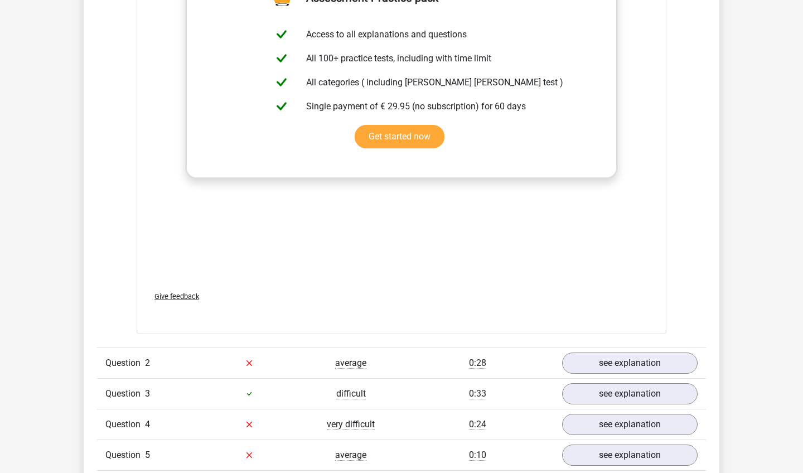
scroll to position [1217, 0]
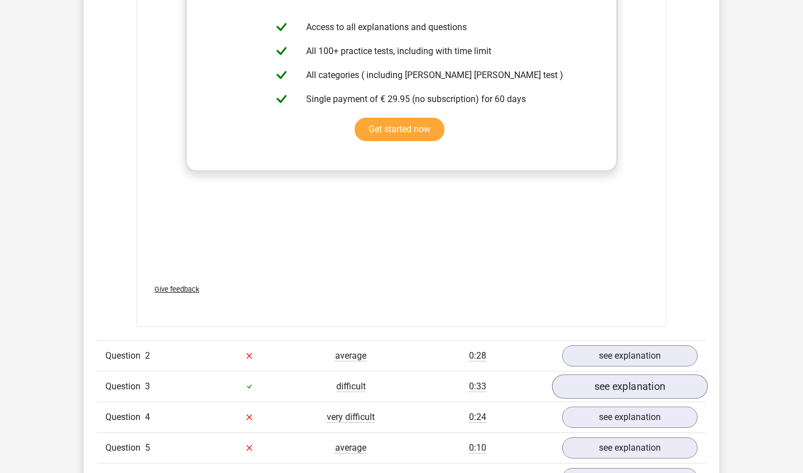
click at [579, 374] on link "see explanation" at bounding box center [630, 386] width 156 height 25
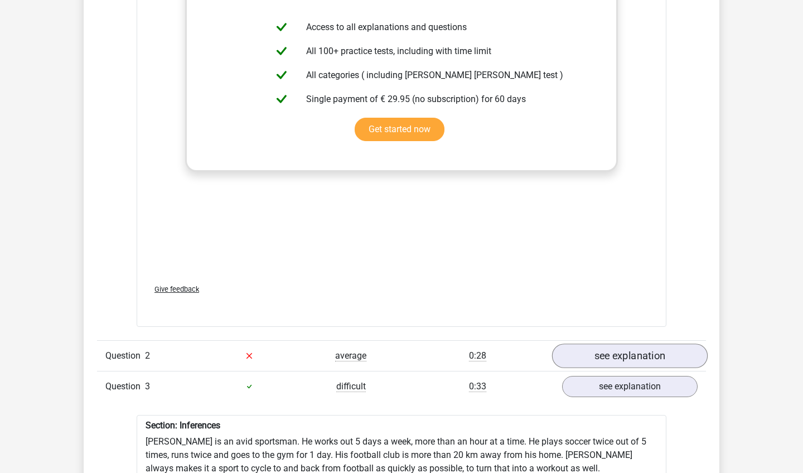
click at [578, 343] on link "see explanation" at bounding box center [630, 355] width 156 height 25
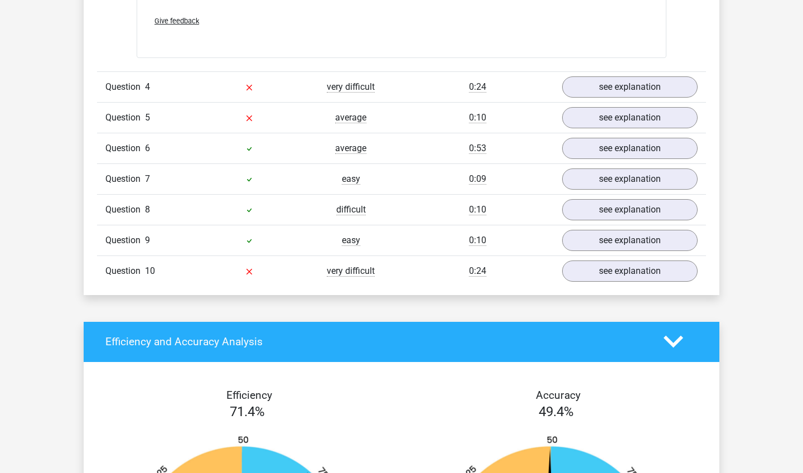
scroll to position [2783, 0]
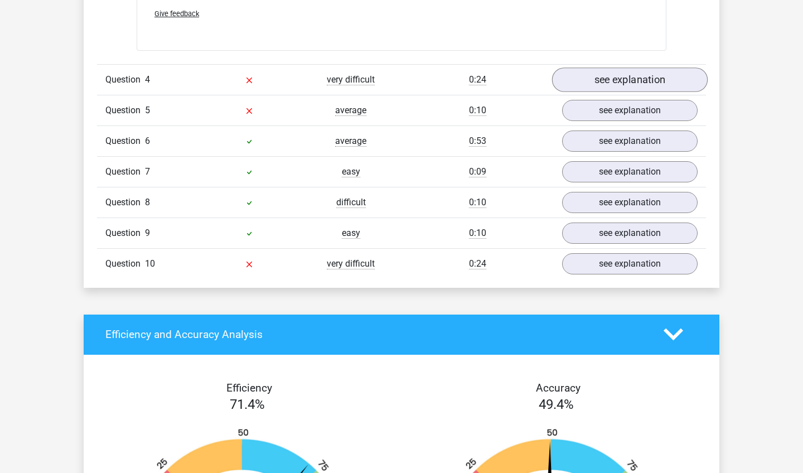
click at [627, 76] on link "see explanation" at bounding box center [630, 79] width 156 height 25
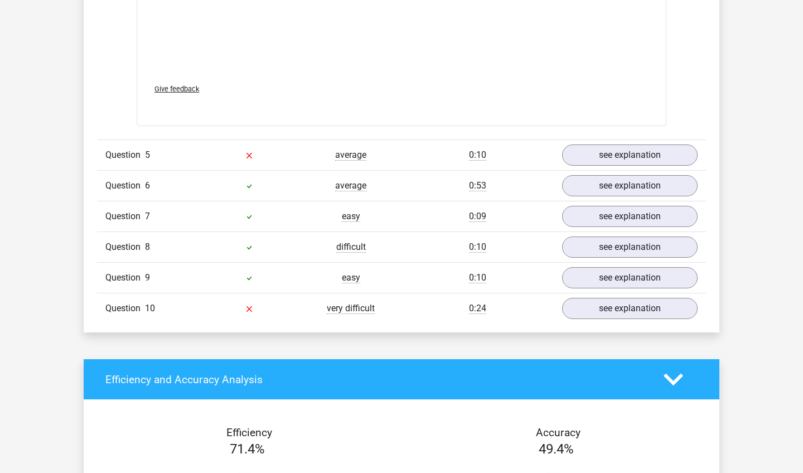
scroll to position [3385, 0]
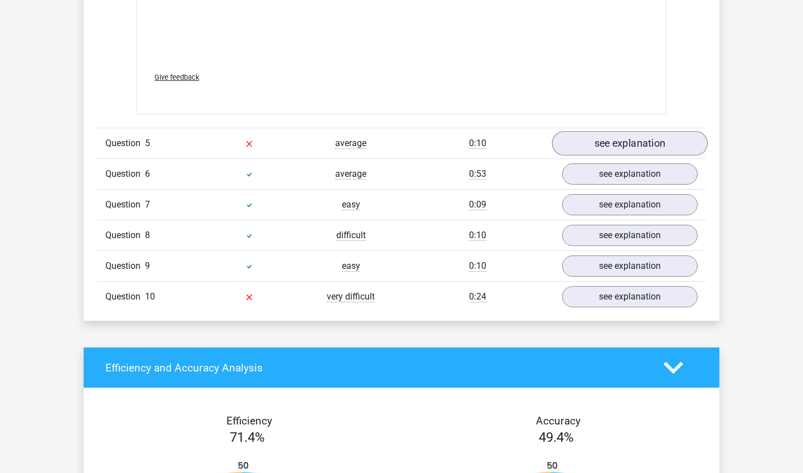
click at [598, 132] on link "see explanation" at bounding box center [630, 144] width 156 height 25
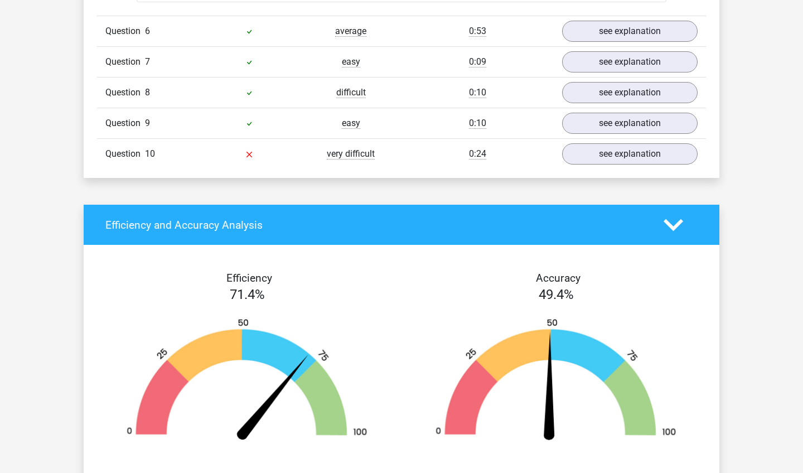
scroll to position [4108, 0]
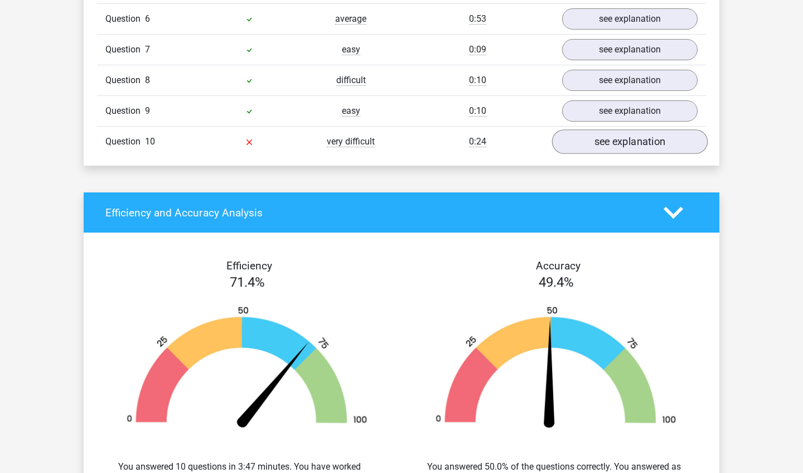
click at [609, 142] on link "see explanation" at bounding box center [630, 141] width 156 height 25
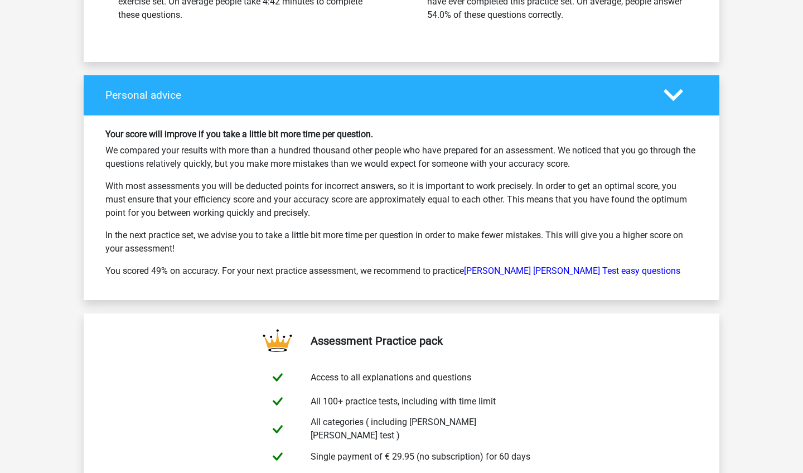
scroll to position [5235, 0]
